Goal: Task Accomplishment & Management: Manage account settings

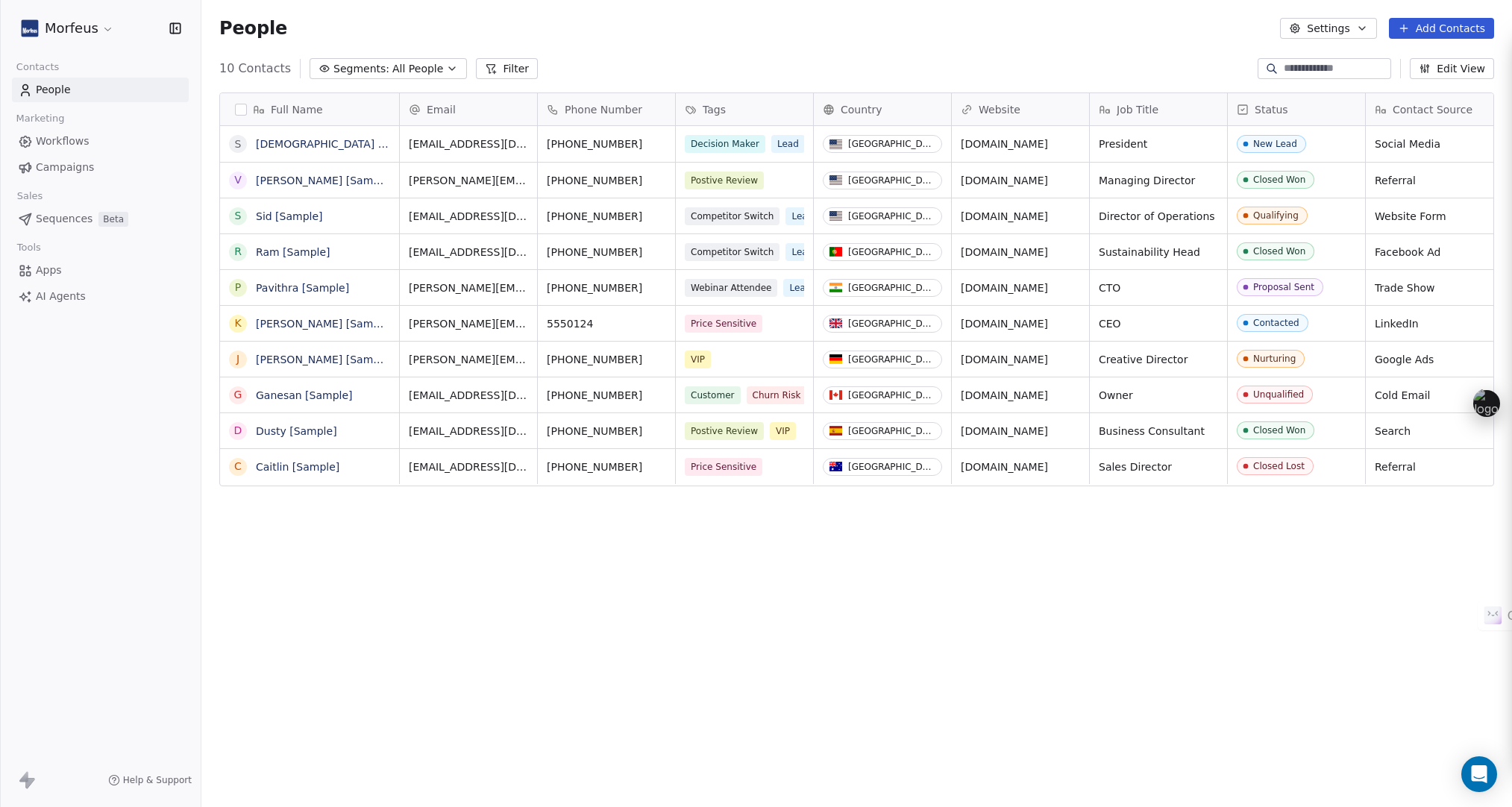
scroll to position [699, 1299]
click at [955, 11] on div "People Settings Add Contacts" at bounding box center [857, 28] width 1310 height 57
click at [1374, 36] on button "Settings" at bounding box center [1328, 28] width 96 height 21
click at [49, 133] on html "Morfeus Contacts People Marketing Workflows Campaigns Sales Sequences Beta Tool…" at bounding box center [756, 404] width 1512 height 807
click at [50, 143] on span "Workflows" at bounding box center [63, 141] width 54 height 16
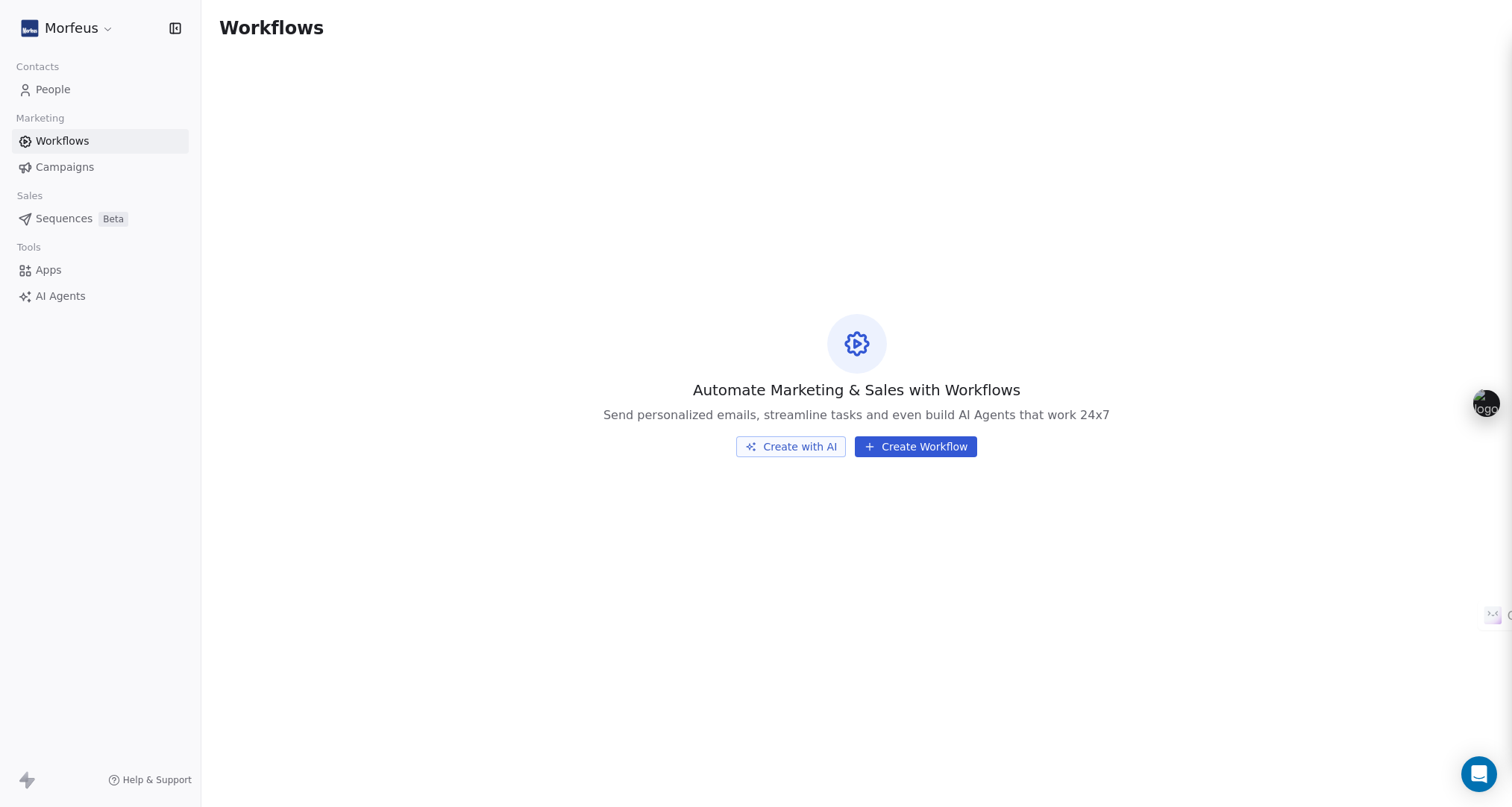
click at [93, 171] on link "Campaigns" at bounding box center [100, 167] width 177 height 24
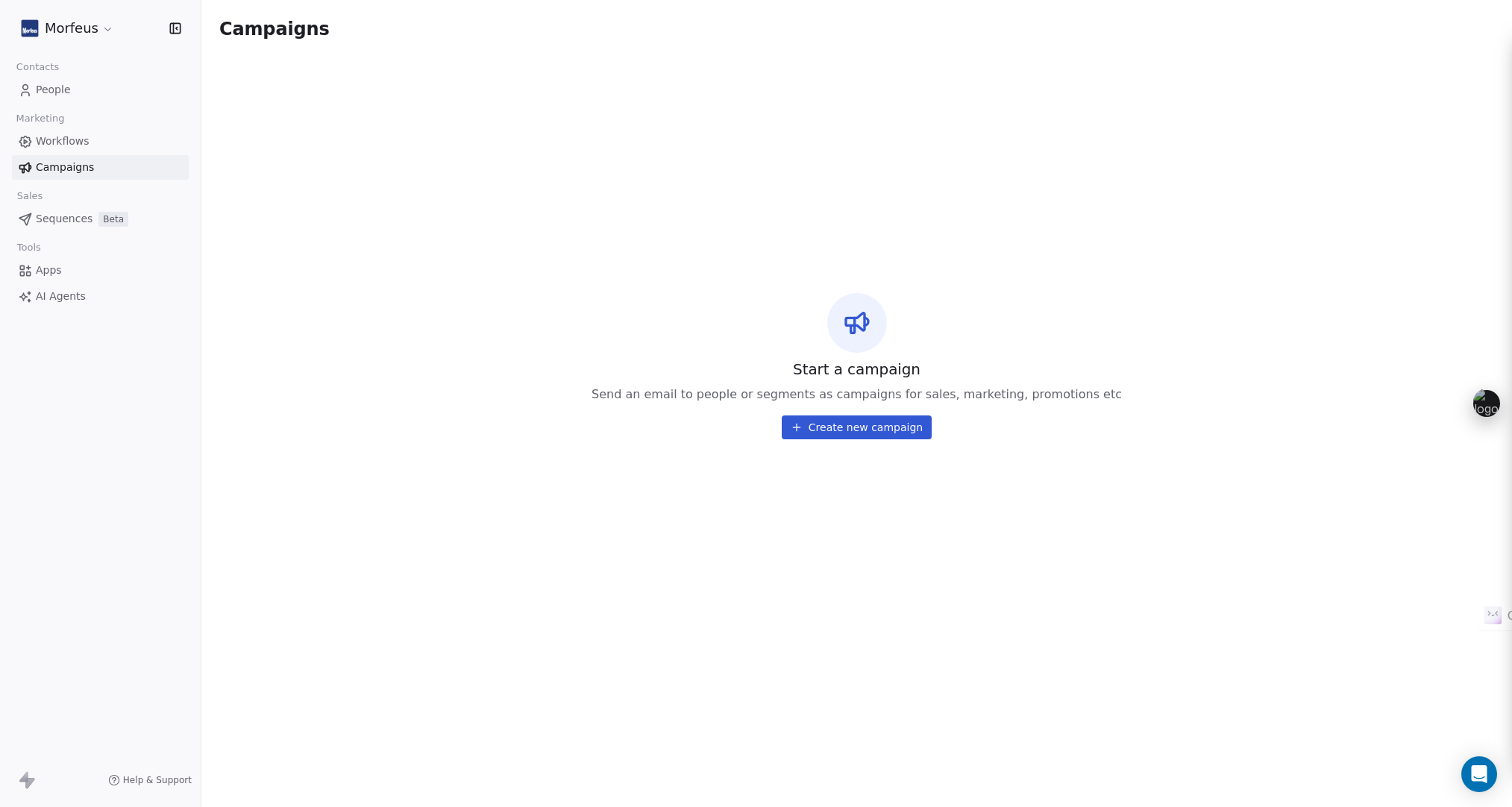
click at [85, 141] on span "Workflows" at bounding box center [63, 141] width 54 height 16
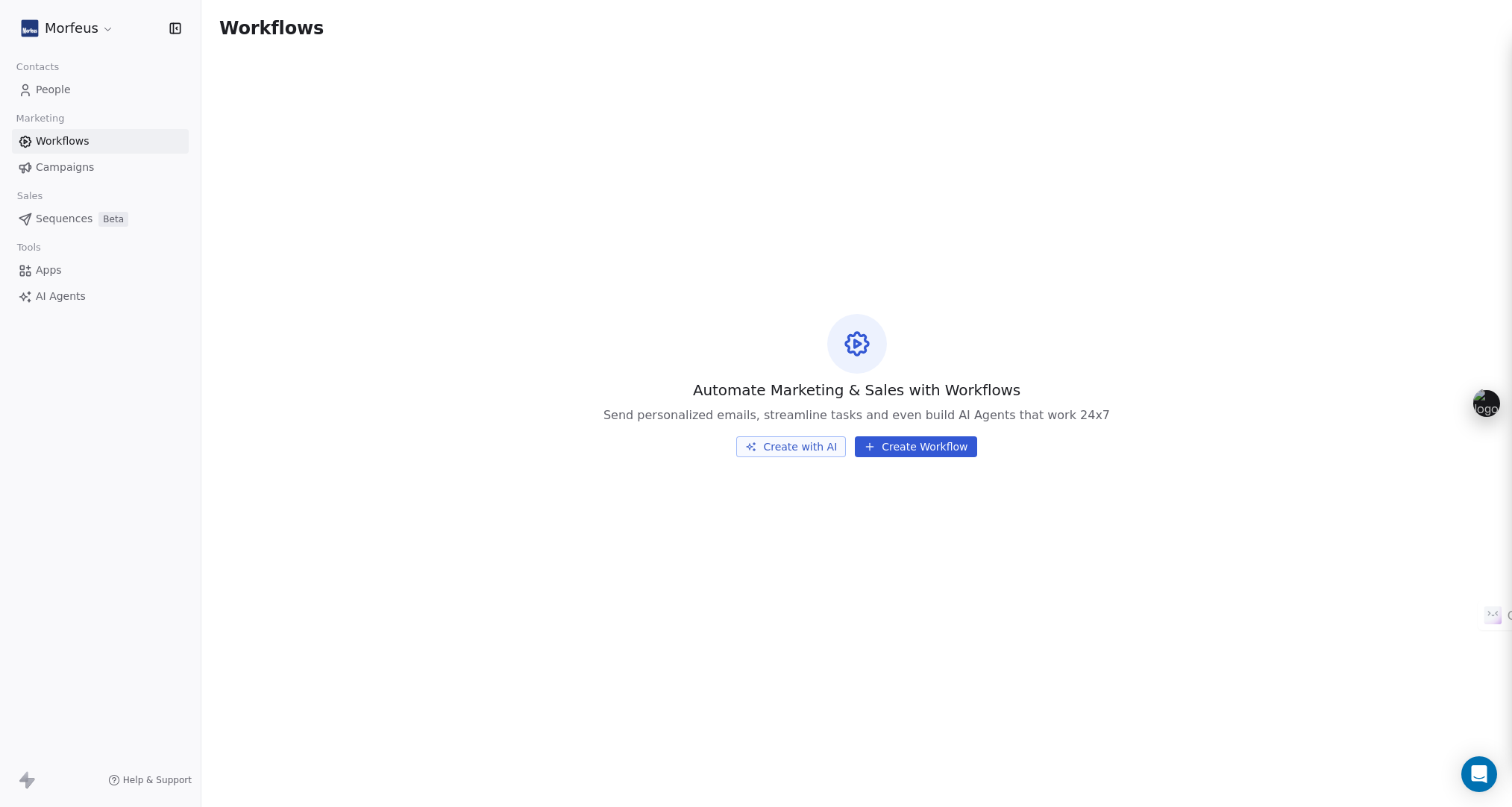
click at [75, 93] on link "People" at bounding box center [100, 90] width 177 height 24
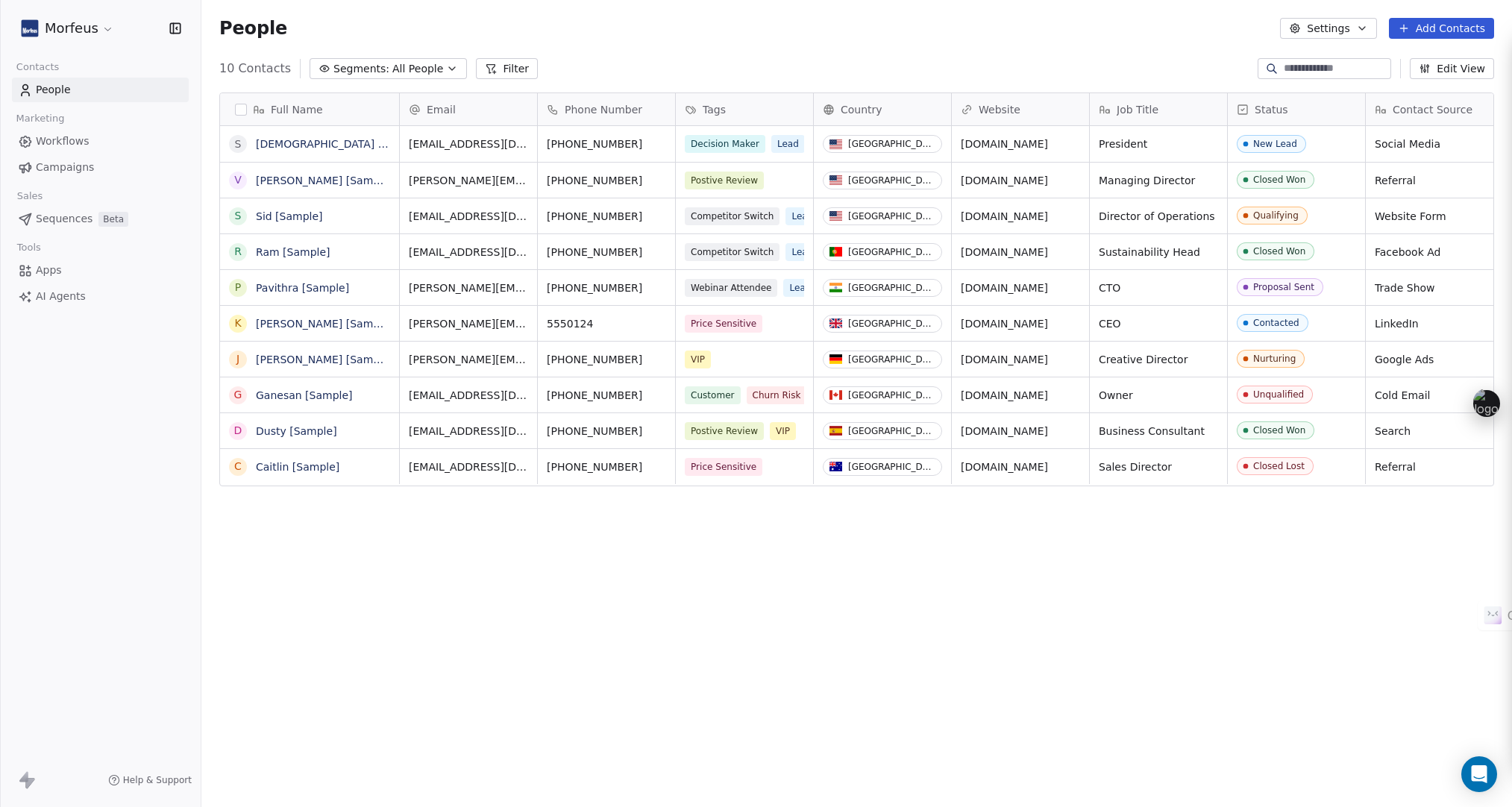
scroll to position [699, 1299]
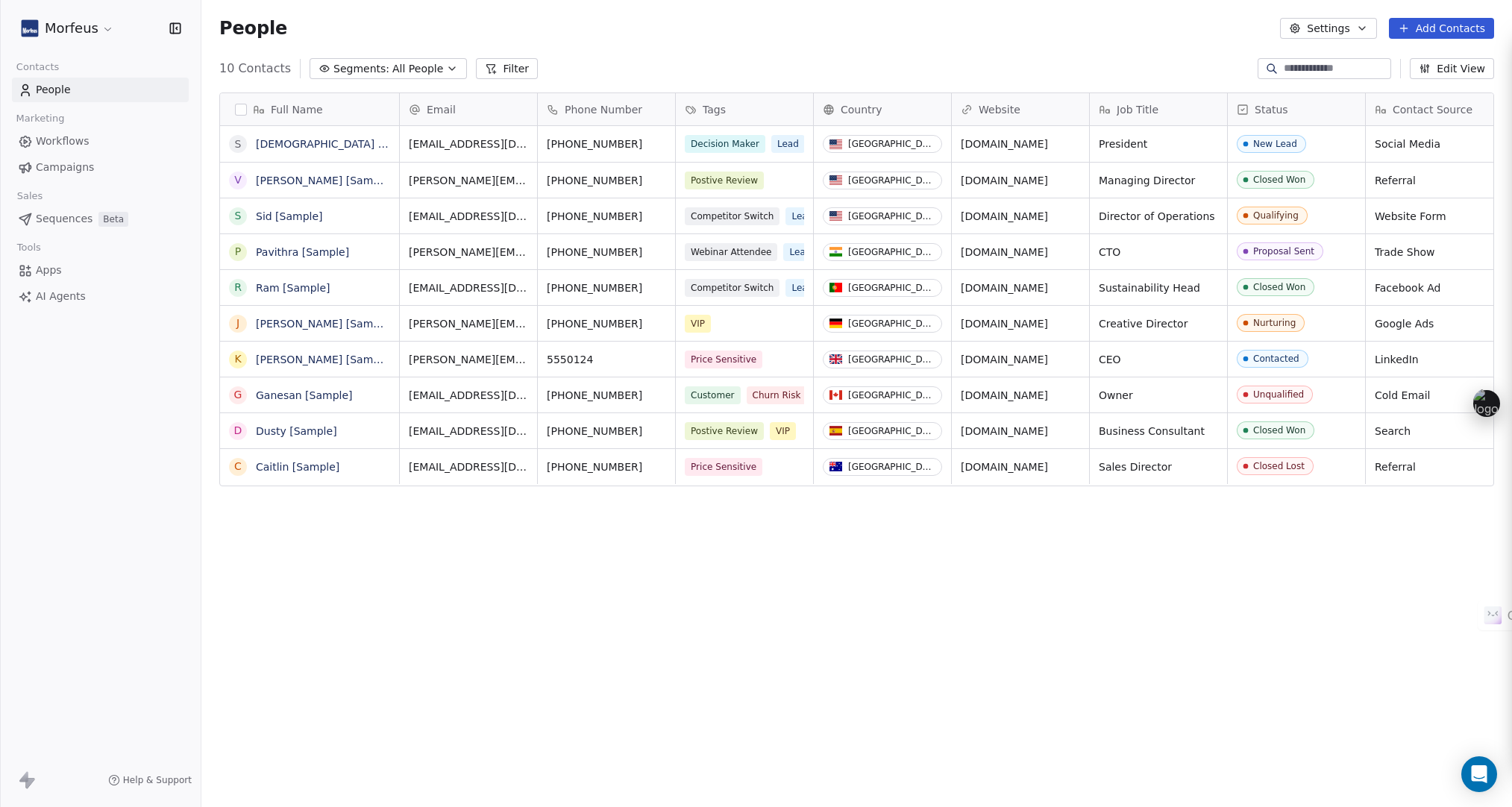
click at [70, 40] on html "Morfeus Contacts People Marketing Workflows Campaigns Sales Sequences Beta Tool…" at bounding box center [756, 404] width 1512 height 807
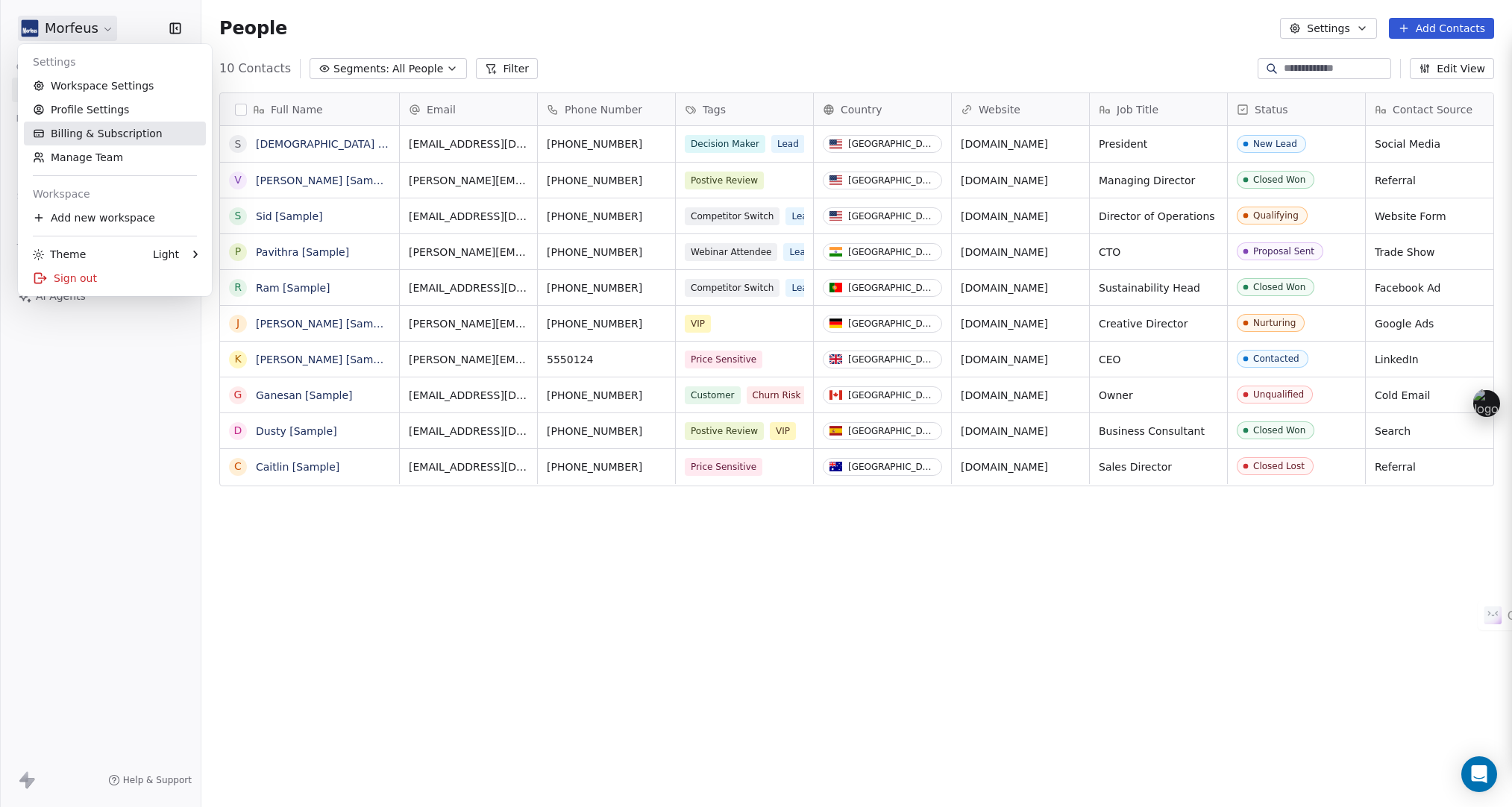
click at [71, 137] on link "Billing & Subscription" at bounding box center [115, 133] width 182 height 24
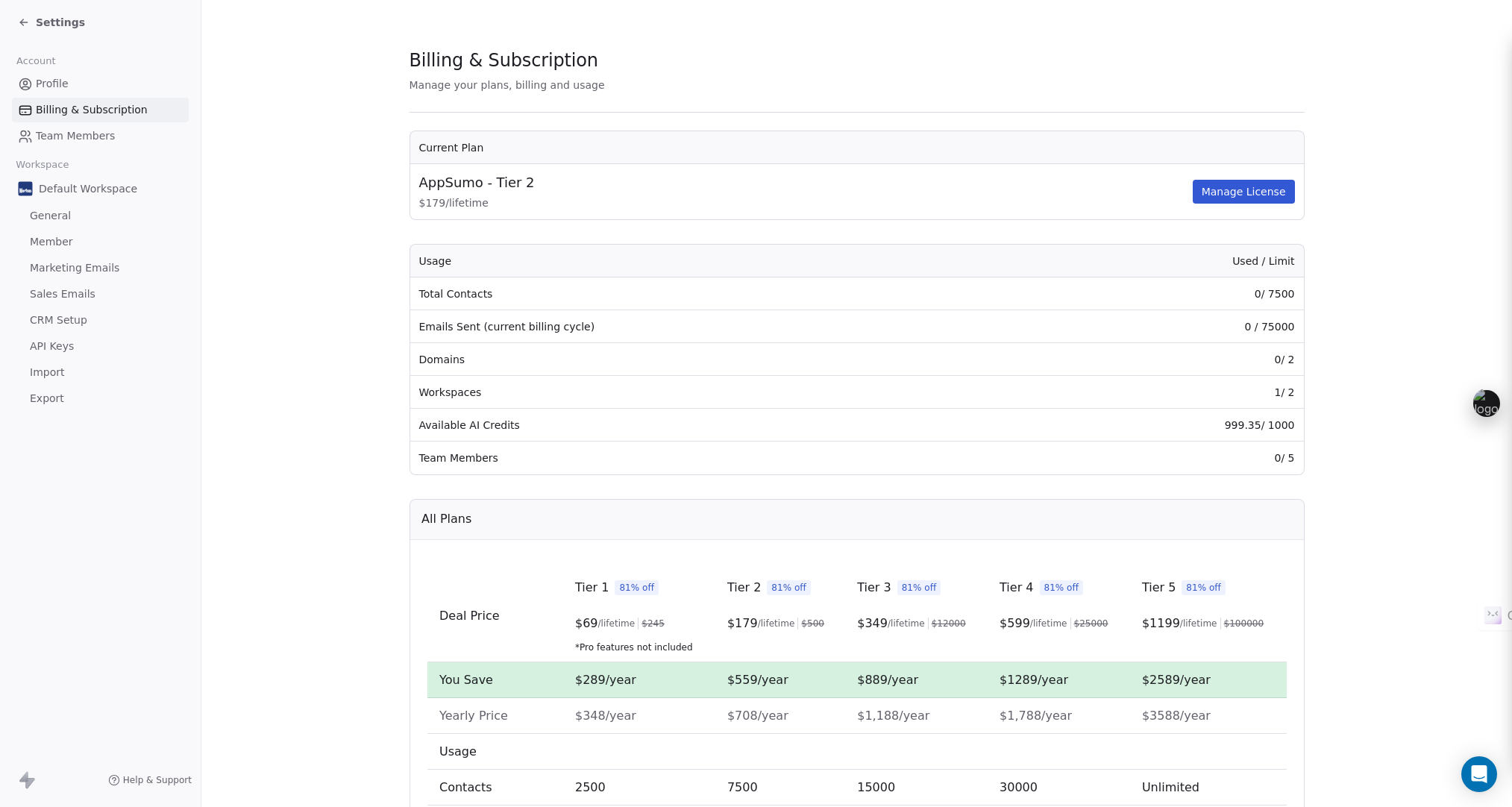
click at [85, 92] on link "Profile" at bounding box center [100, 84] width 177 height 24
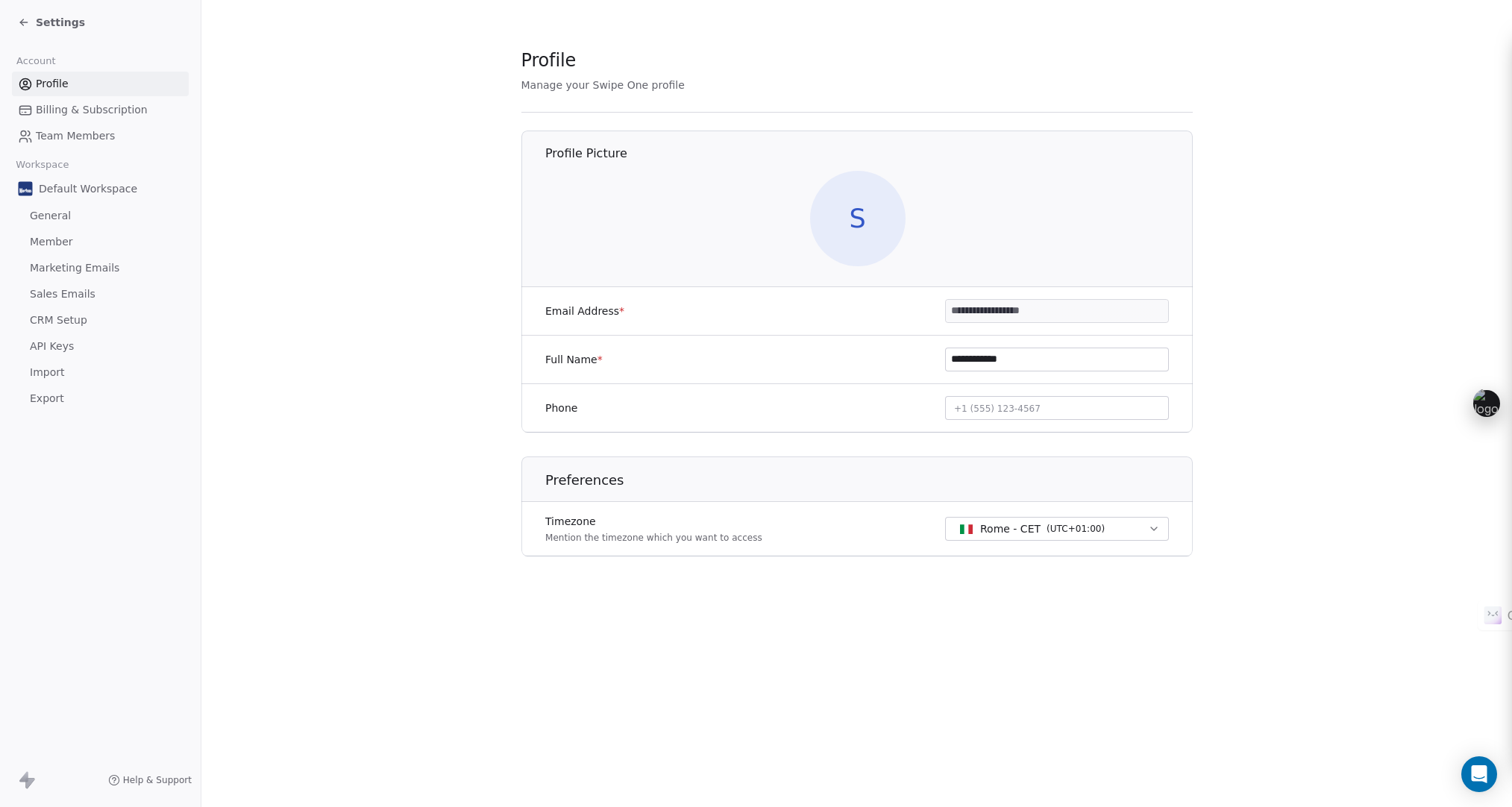
click at [1016, 411] on span "+1 (555) 123-4567" at bounding box center [997, 409] width 86 height 10
type input "**********"
click at [1197, 445] on html "**********" at bounding box center [756, 404] width 1512 height 807
click at [850, 232] on span "S" at bounding box center [857, 218] width 95 height 95
click at [495, 231] on section "**********" at bounding box center [857, 314] width 1310 height 629
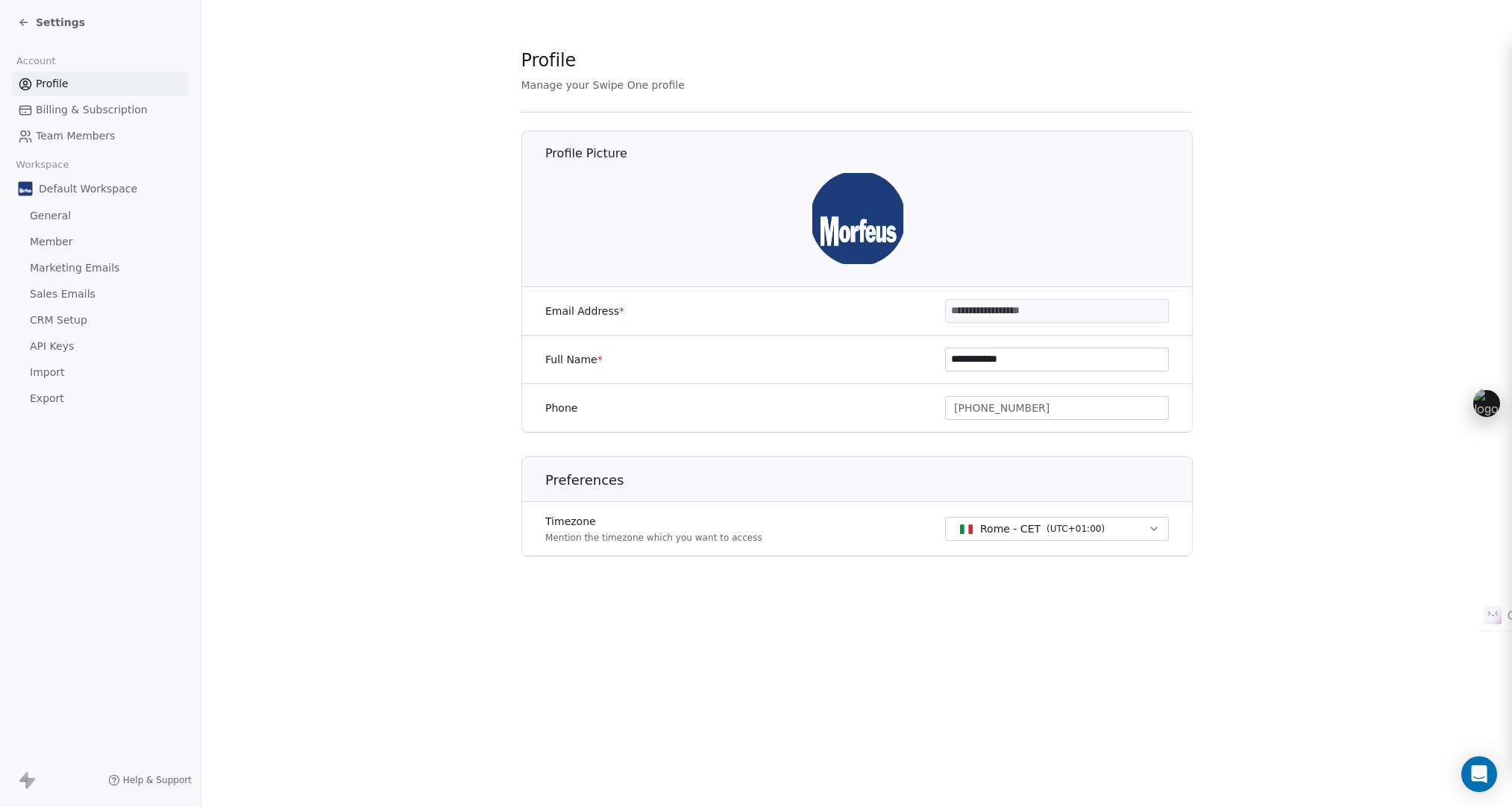
click at [71, 114] on span "Billing & Subscription" at bounding box center [92, 110] width 112 height 16
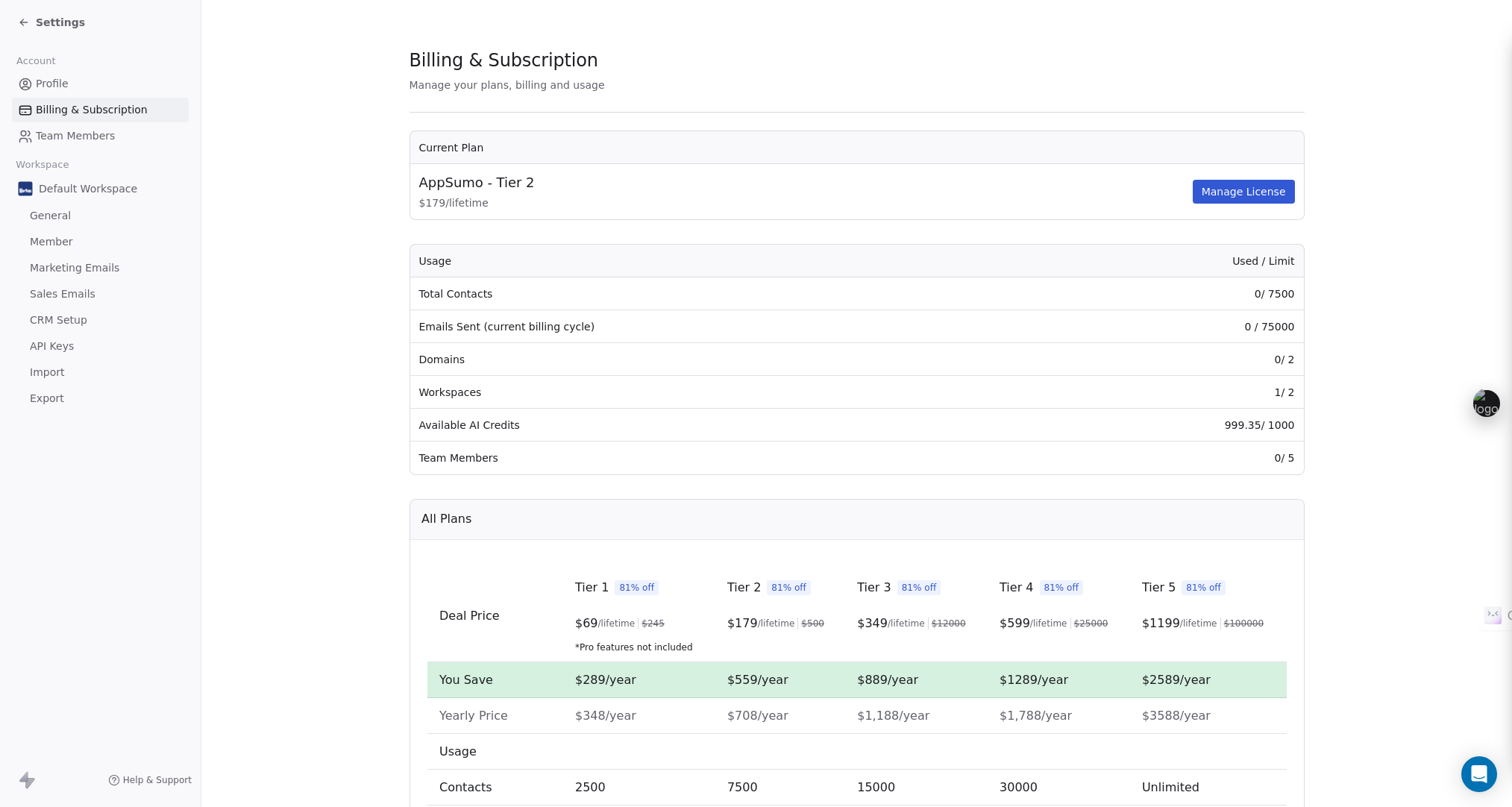
click at [70, 134] on span "Team Members" at bounding box center [75, 136] width 79 height 16
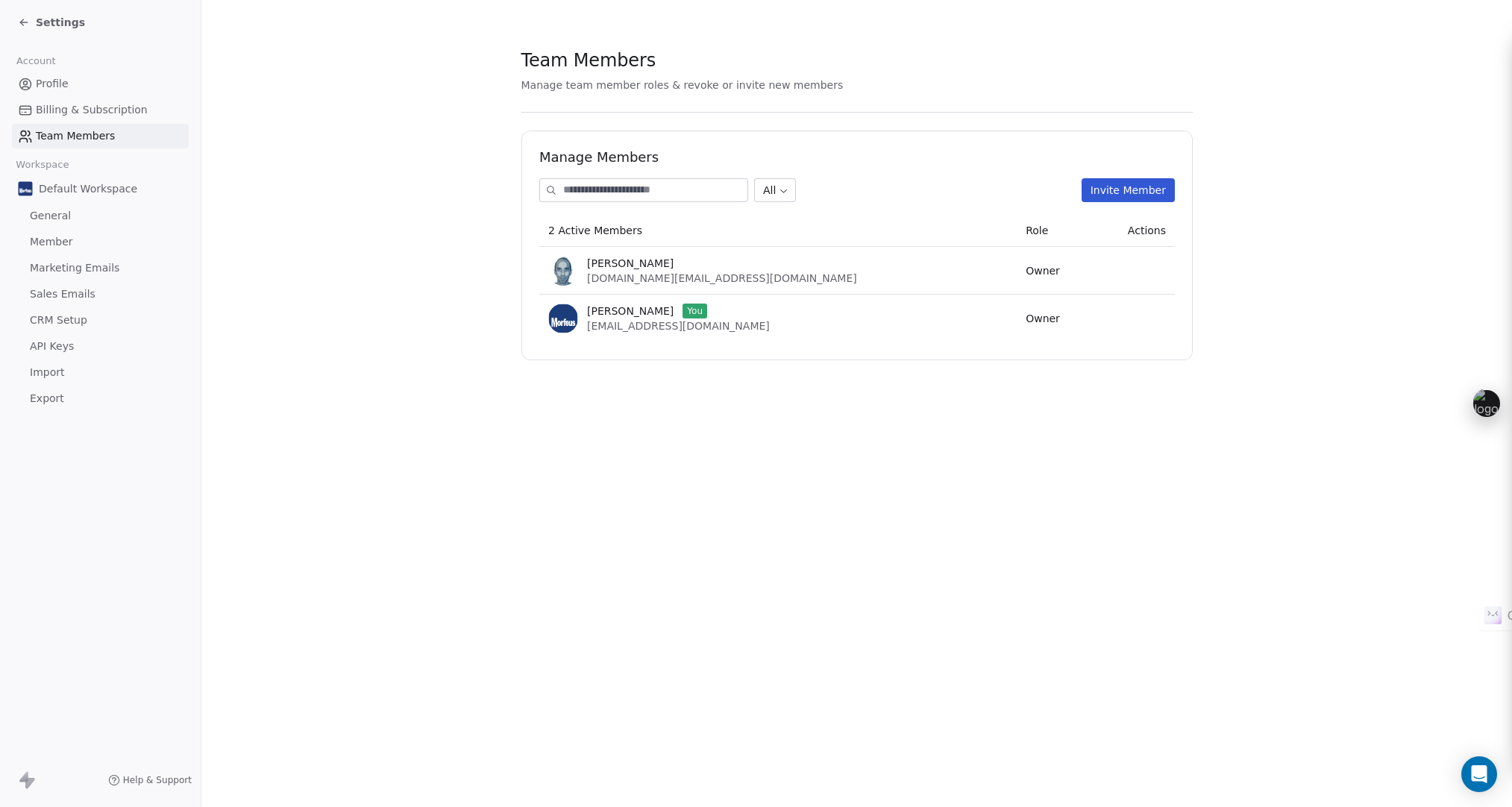
click at [65, 222] on span "General" at bounding box center [50, 216] width 41 height 16
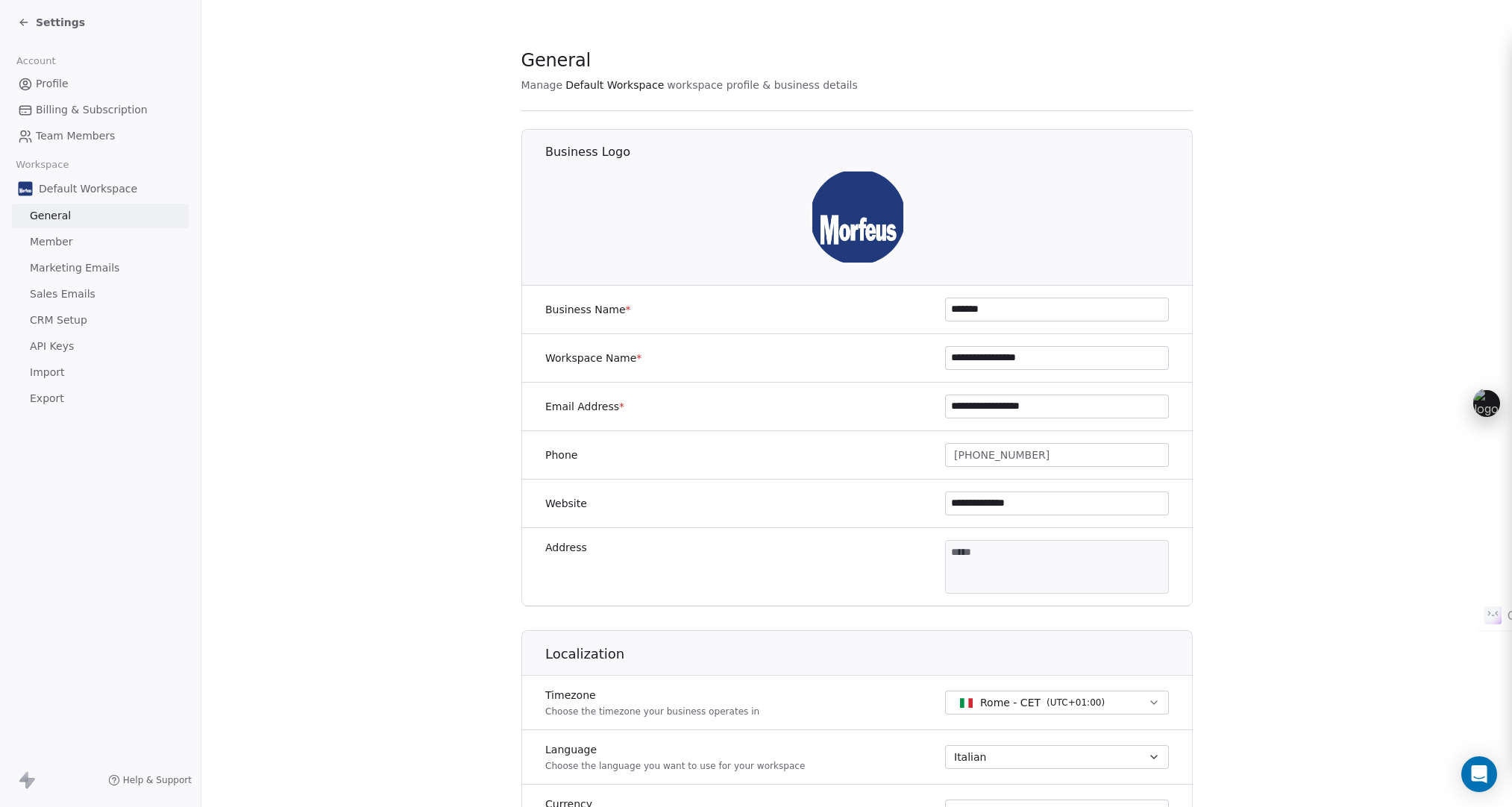
click at [603, 71] on div "General" at bounding box center [857, 60] width 671 height 25
click at [601, 86] on span "Default Workspace" at bounding box center [615, 85] width 99 height 15
click at [56, 23] on span "Settings" at bounding box center [60, 23] width 49 height 15
